Goal: Navigation & Orientation: Find specific page/section

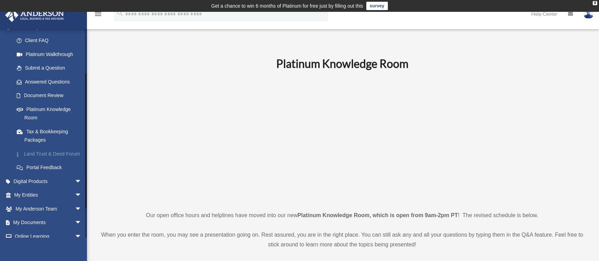
scroll to position [109, 0]
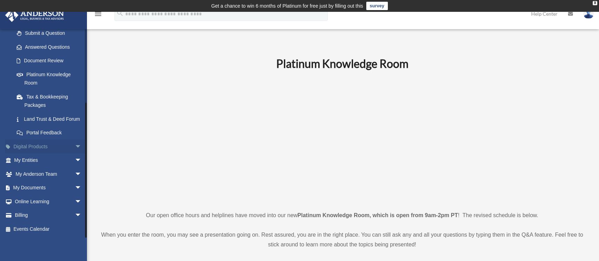
click at [75, 146] on span "arrow_drop_down" at bounding box center [82, 147] width 14 height 14
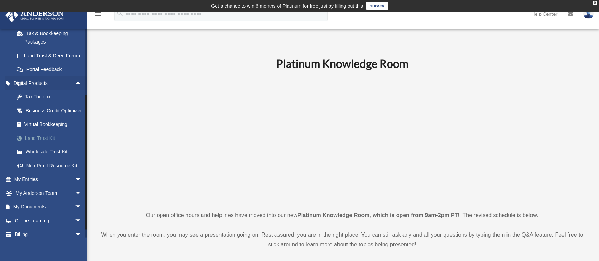
scroll to position [179, 0]
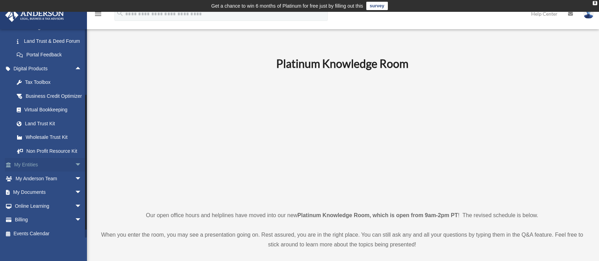
click at [75, 172] on span "arrow_drop_down" at bounding box center [82, 165] width 14 height 14
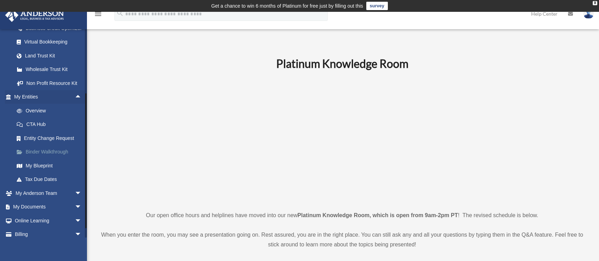
scroll to position [249, 0]
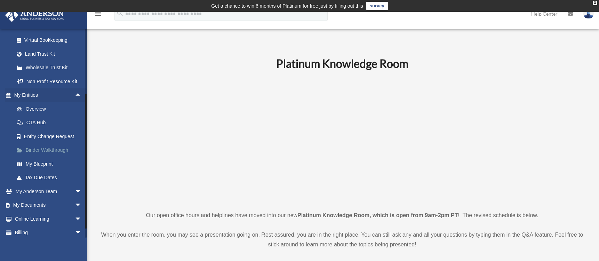
click at [57, 157] on link "Binder Walkthrough" at bounding box center [51, 150] width 83 height 14
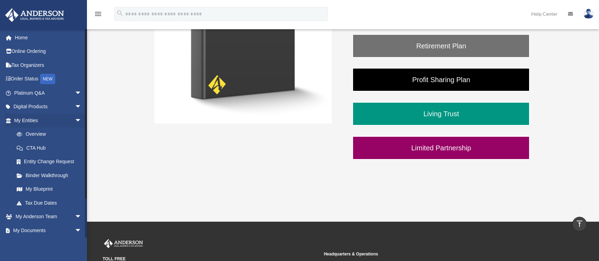
scroll to position [64, 0]
